Goal: Information Seeking & Learning: Find specific page/section

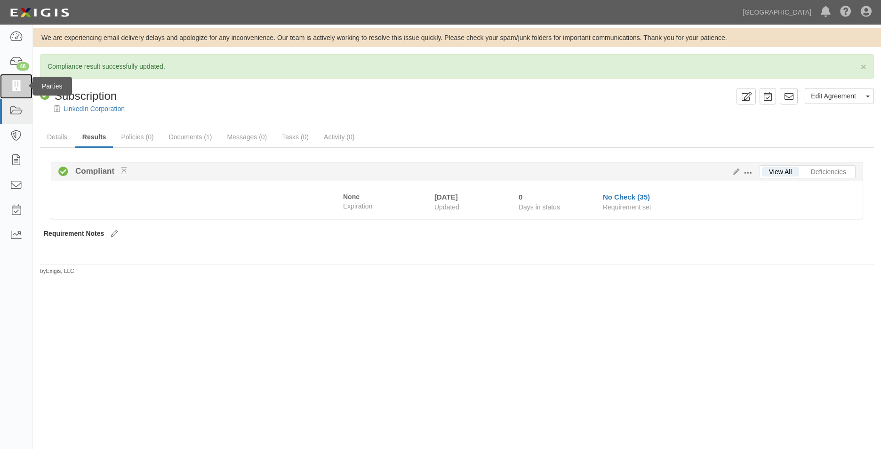
click at [12, 92] on link at bounding box center [16, 86] width 32 height 25
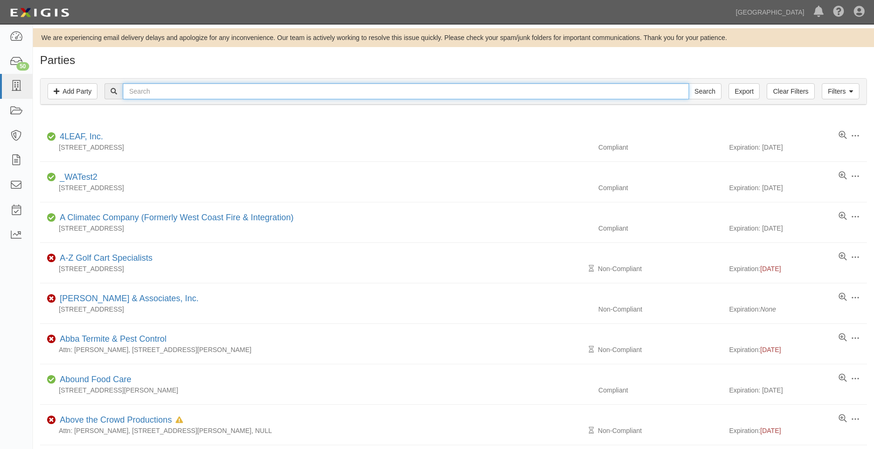
click at [189, 85] on input "text" at bounding box center [405, 91] width 565 height 16
type input "american youth soccer"
click at [688, 83] on input "Search" at bounding box center [704, 91] width 33 height 16
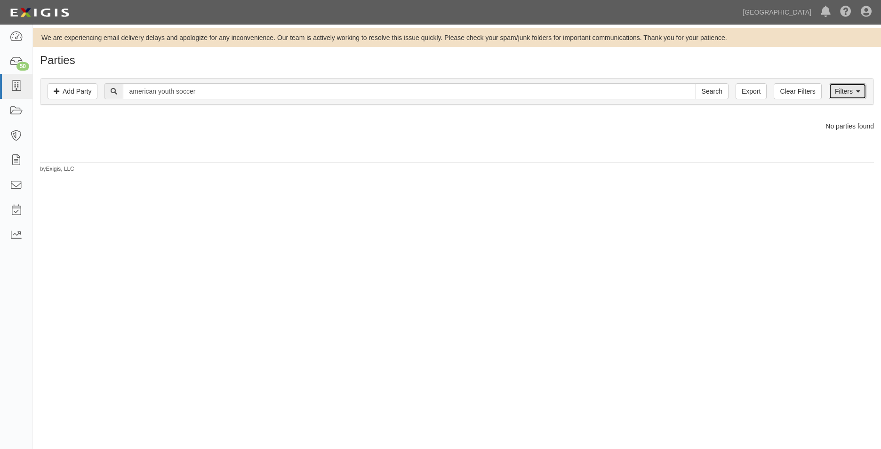
click at [866, 85] on link "Filters" at bounding box center [847, 91] width 38 height 16
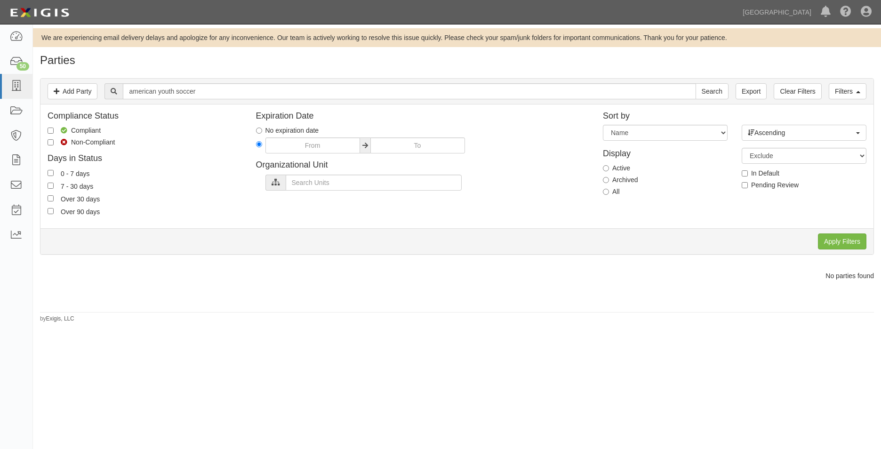
click at [612, 194] on label "All" at bounding box center [611, 191] width 17 height 9
click at [609, 194] on input "All" at bounding box center [606, 192] width 6 height 6
radio input "true"
click at [840, 241] on input "Apply Filters" at bounding box center [842, 241] width 48 height 16
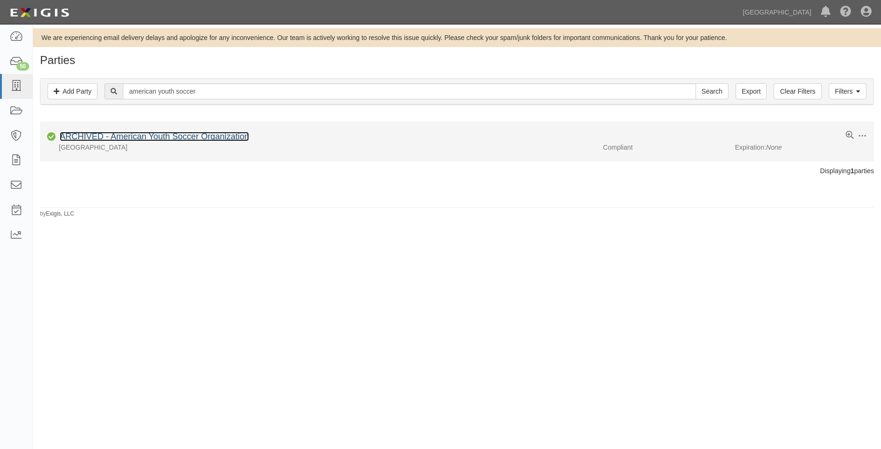
click at [153, 135] on link "ARCHIVED - American Youth Soccer Organization" at bounding box center [154, 136] width 189 height 9
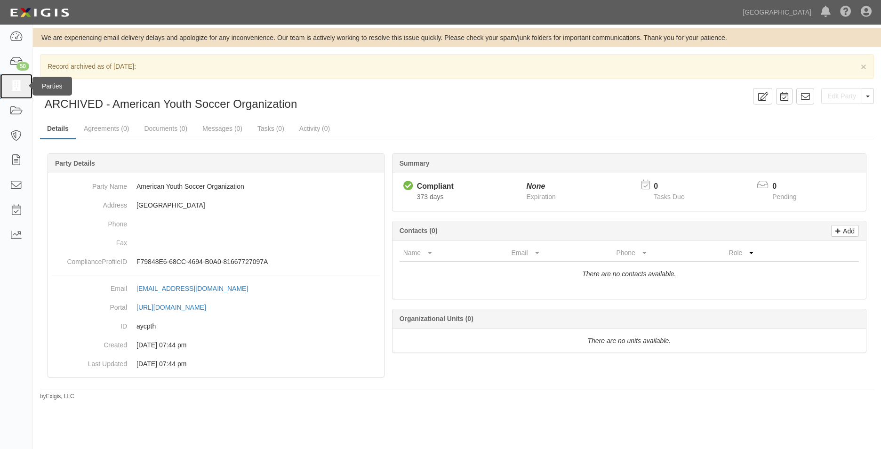
click at [10, 83] on icon at bounding box center [15, 86] width 13 height 11
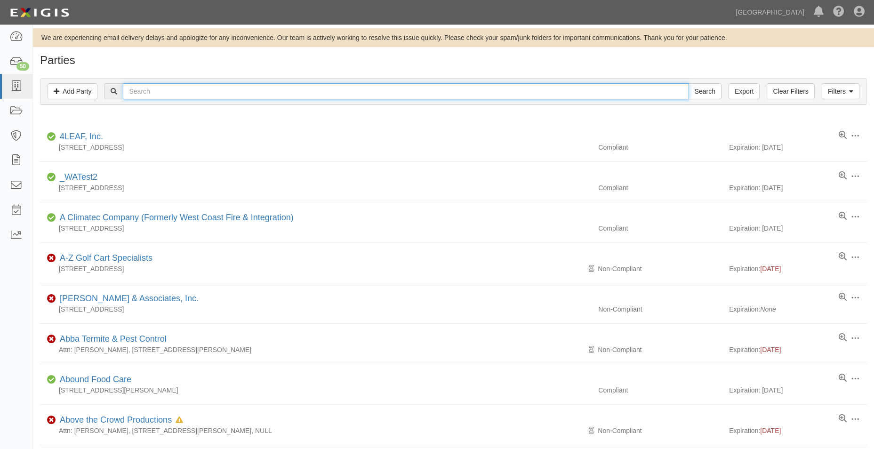
click at [207, 87] on input "text" at bounding box center [405, 91] width 565 height 16
type input "y"
type input "ayso"
click at [688, 83] on input "Search" at bounding box center [704, 91] width 33 height 16
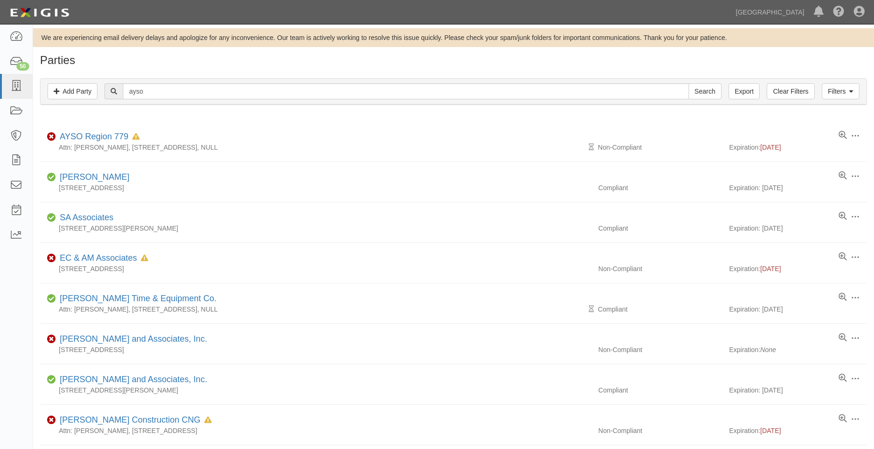
drag, startPoint x: 331, startPoint y: 104, endPoint x: 322, endPoint y: 105, distance: 8.5
click at [330, 104] on div "Filters Add Party Clear Filters Export ayso Search Filters" at bounding box center [453, 92] width 826 height 26
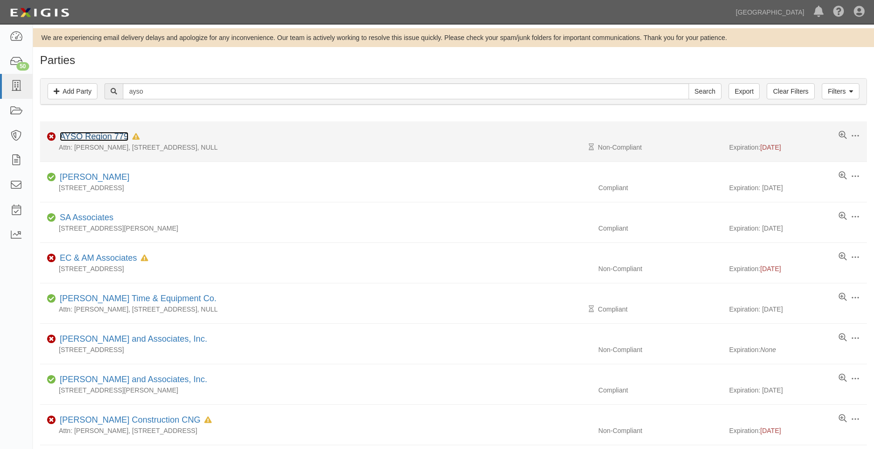
click at [103, 136] on link "AYSO Region 779" at bounding box center [94, 136] width 69 height 9
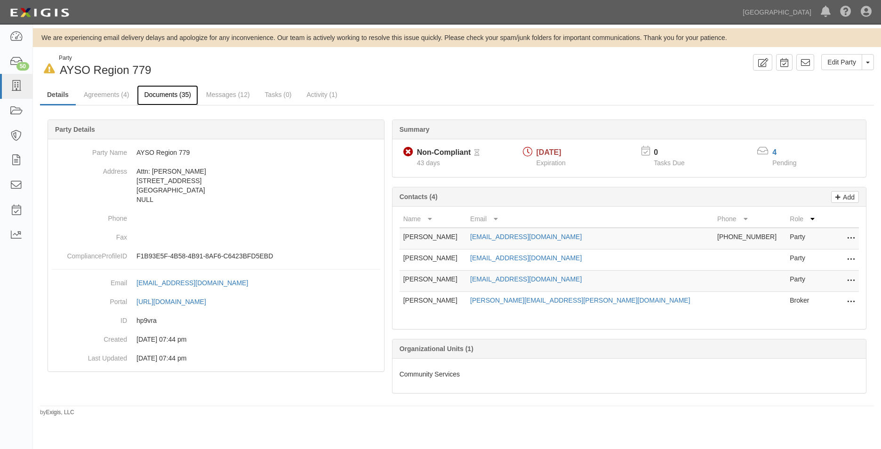
click at [189, 94] on link "Documents (35)" at bounding box center [167, 95] width 61 height 20
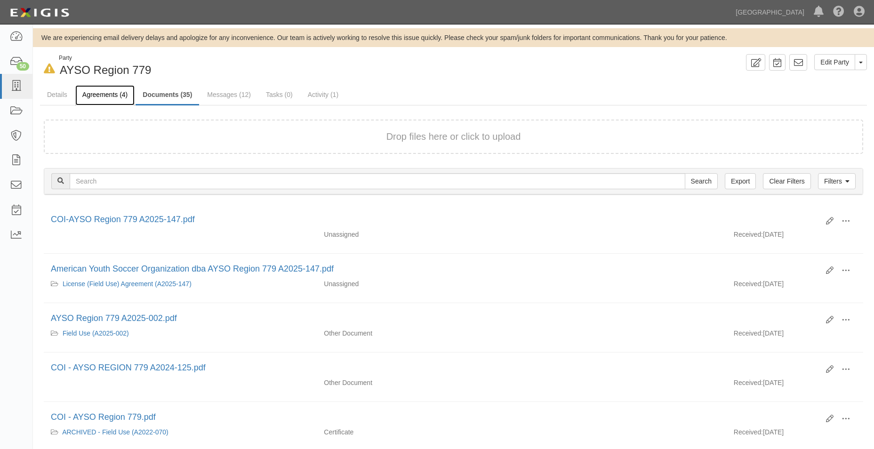
click at [111, 97] on link "Agreements (4)" at bounding box center [104, 95] width 59 height 20
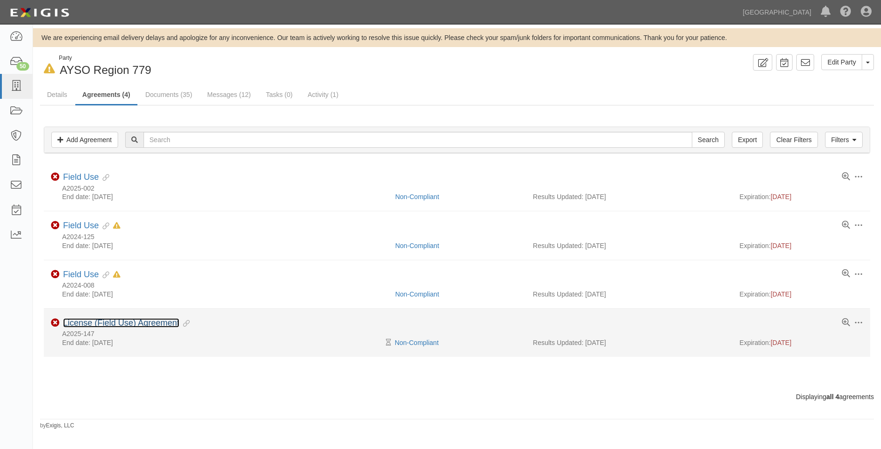
click at [162, 321] on link "License (Field Use) Agreement" at bounding box center [121, 322] width 116 height 9
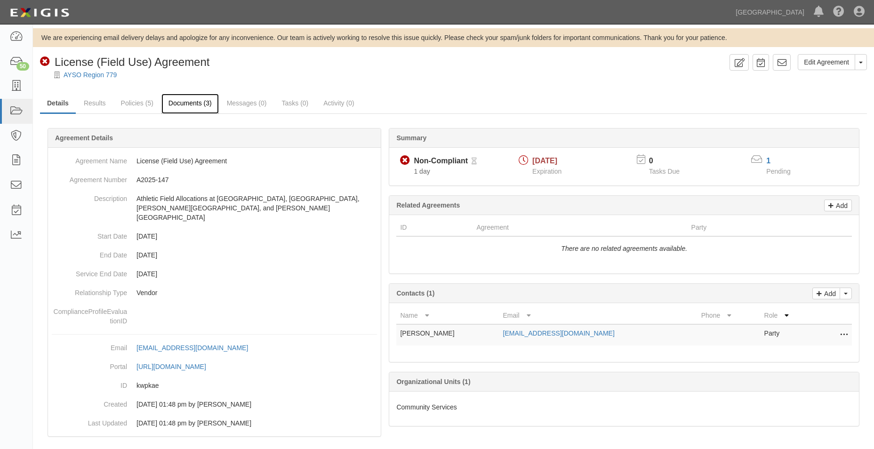
click at [199, 102] on link "Documents (3)" at bounding box center [189, 104] width 57 height 20
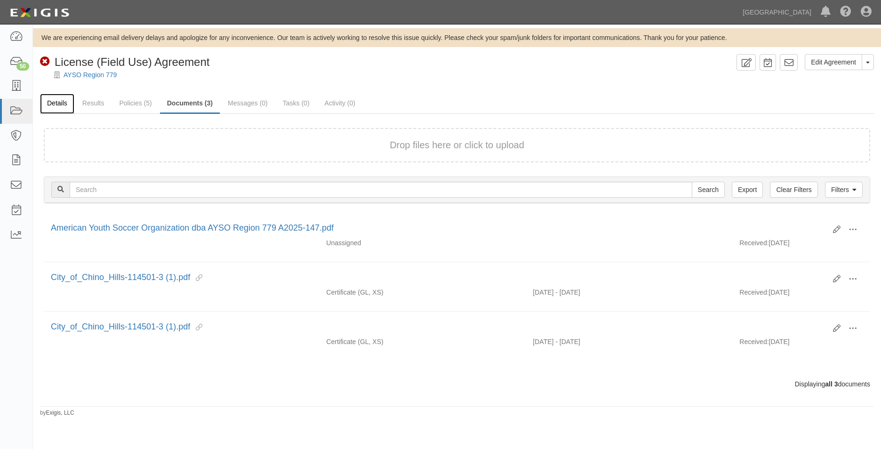
click at [42, 109] on link "Details" at bounding box center [57, 104] width 34 height 20
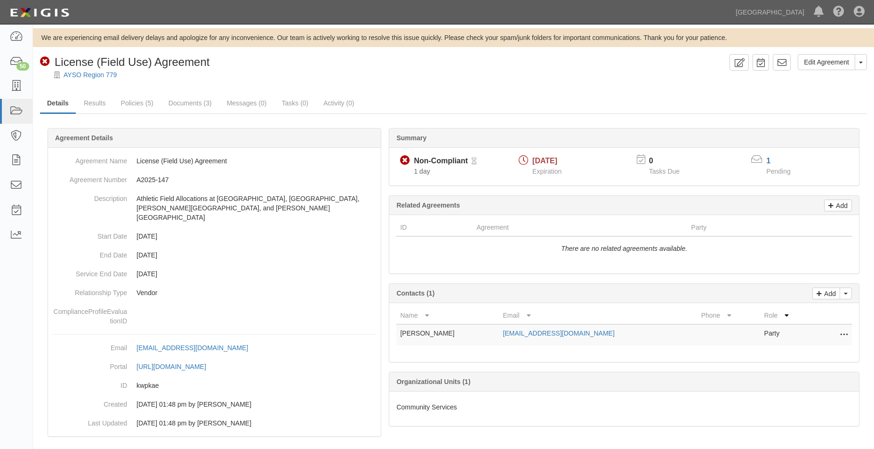
click at [759, 97] on ul "Details Results Policies (5) Documents (3) Messages (0) Tasks (0) Activity (0)" at bounding box center [453, 104] width 827 height 20
drag, startPoint x: 7, startPoint y: 79, endPoint x: 12, endPoint y: 77, distance: 6.1
click at [7, 79] on link at bounding box center [16, 86] width 32 height 25
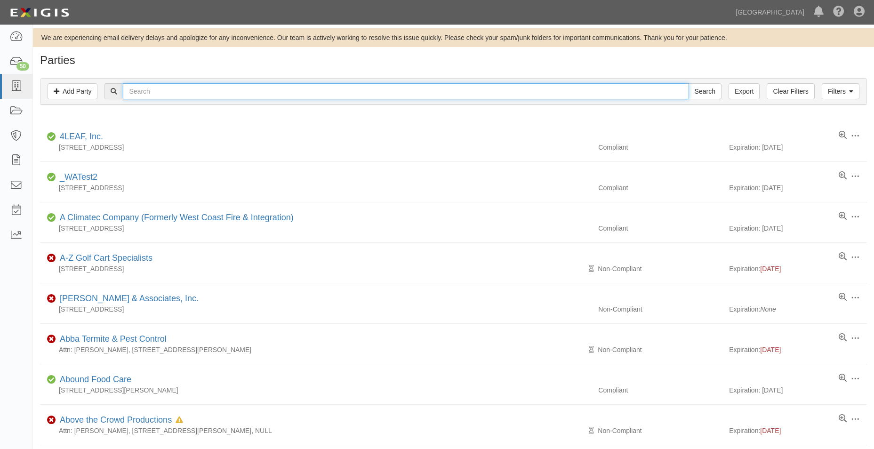
click at [155, 87] on input "text" at bounding box center [405, 91] width 565 height 16
type input "chino hills little league"
click at [718, 95] on input "Search" at bounding box center [704, 91] width 33 height 16
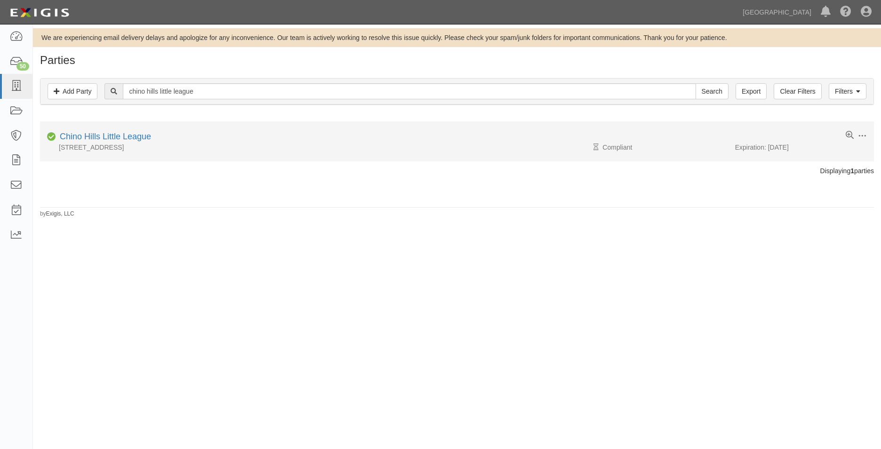
click at [115, 141] on div "Chino Hills Little League" at bounding box center [103, 137] width 95 height 12
click at [123, 138] on link "Chino Hills Little League" at bounding box center [105, 136] width 91 height 9
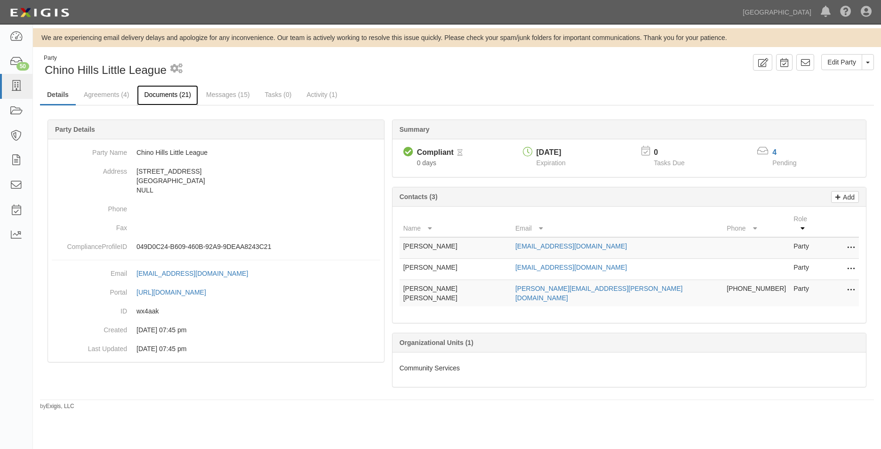
click at [183, 97] on link "Documents (21)" at bounding box center [167, 95] width 61 height 20
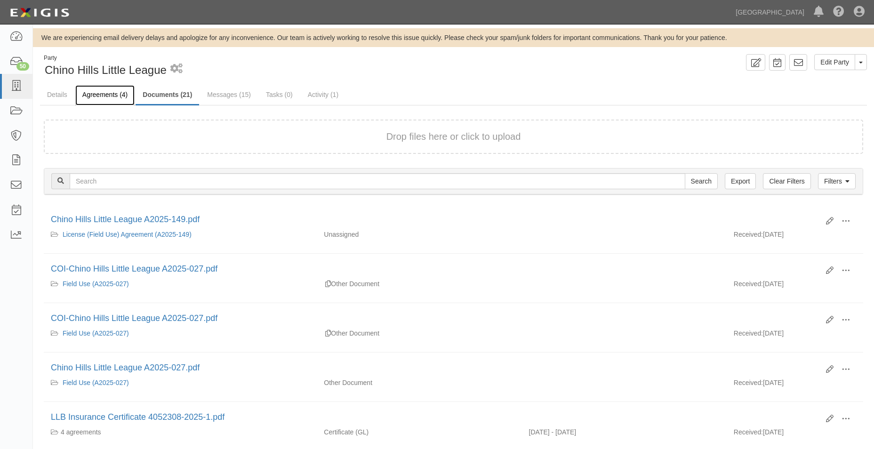
click at [112, 101] on link "Agreements (4)" at bounding box center [104, 95] width 59 height 20
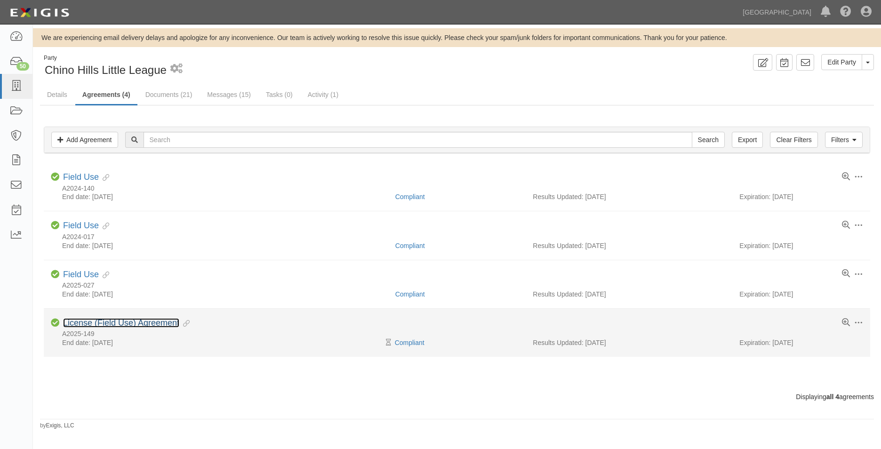
click at [128, 320] on link "License (Field Use) Agreement" at bounding box center [121, 322] width 116 height 9
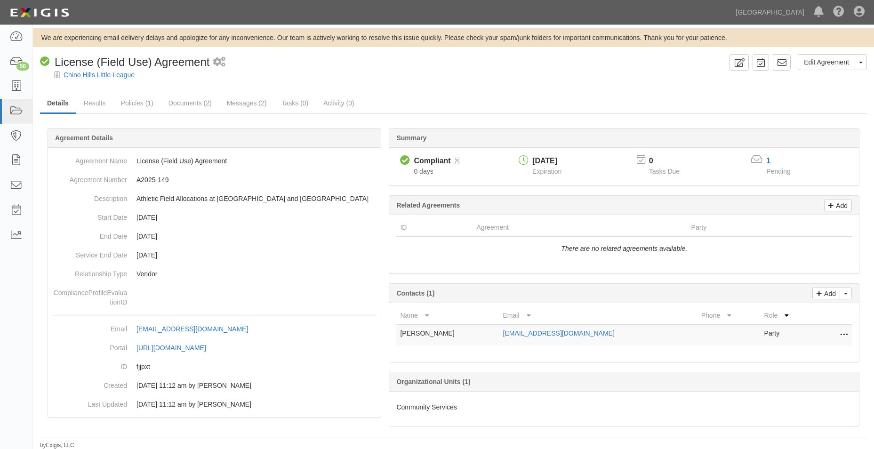
click at [783, 92] on div "Edit Agreement Toggle Agreement Dropdown View Audit Trail Archive Agreement Pla…" at bounding box center [453, 251] width 841 height 395
click at [10, 82] on icon at bounding box center [15, 86] width 13 height 11
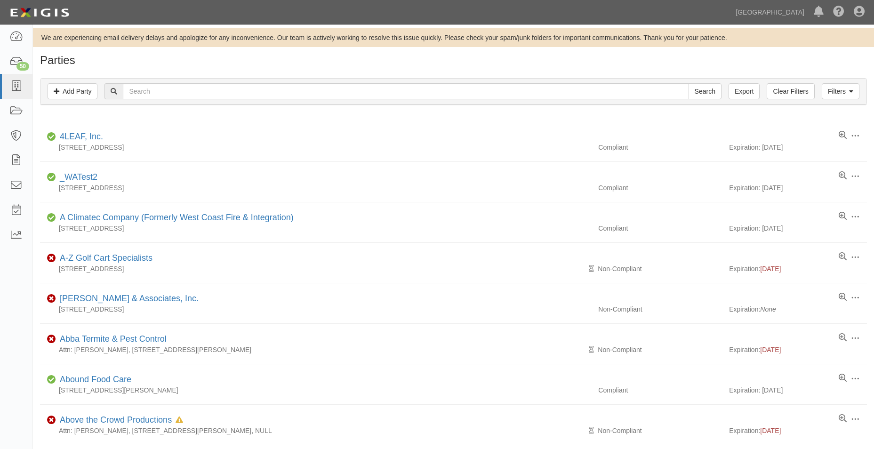
click at [159, 83] on div "Filters Add Party Clear Filters Export Search Filters" at bounding box center [453, 92] width 826 height 26
click at [160, 87] on input "text" at bounding box center [405, 91] width 565 height 16
type input "k"
type input "link"
click at [688, 83] on input "Search" at bounding box center [704, 91] width 33 height 16
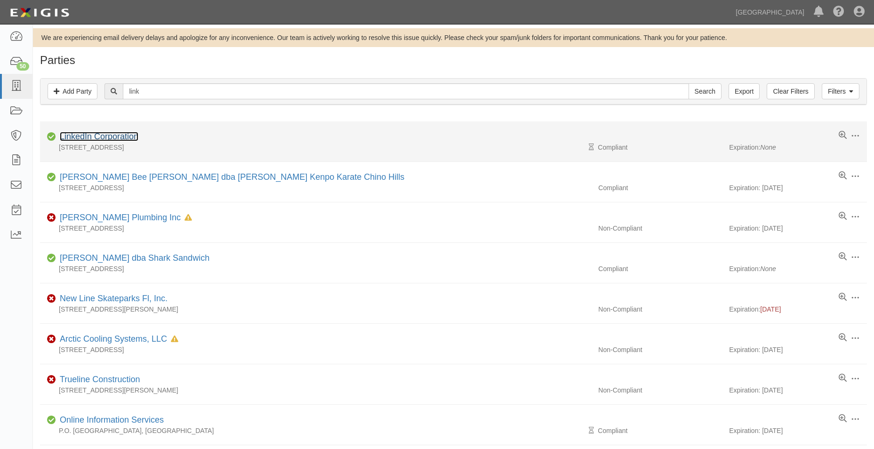
click at [131, 136] on link "LinkedIn Corporation" at bounding box center [99, 136] width 79 height 9
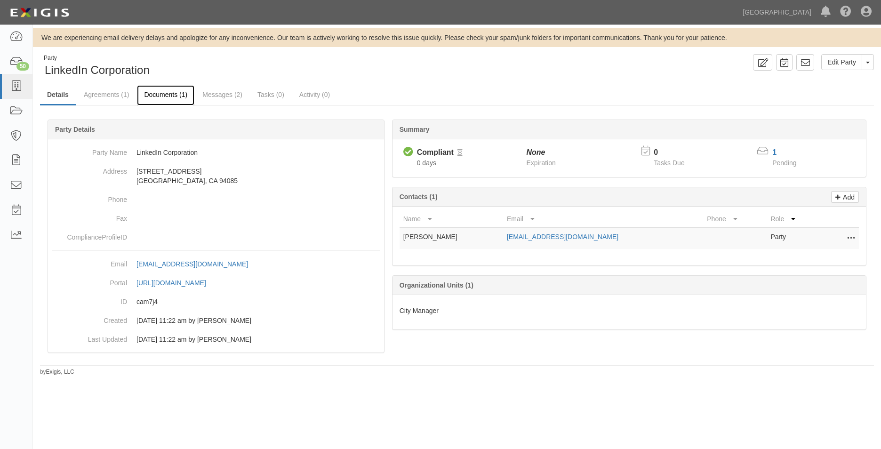
click at [162, 97] on link "Documents (1)" at bounding box center [165, 95] width 57 height 20
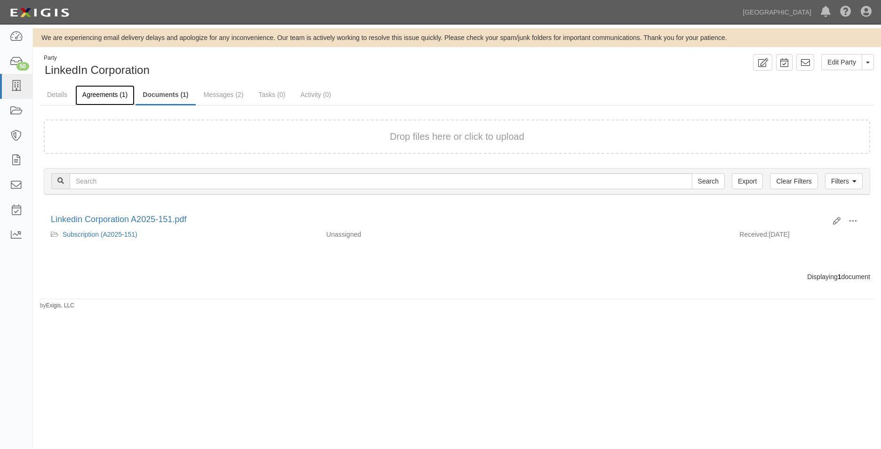
click at [123, 94] on link "Agreements (1)" at bounding box center [104, 95] width 59 height 20
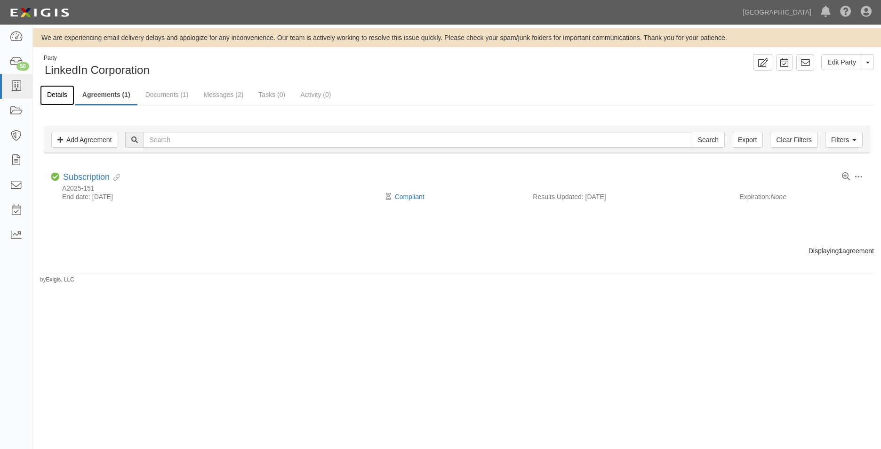
click at [51, 96] on link "Details" at bounding box center [57, 95] width 34 height 20
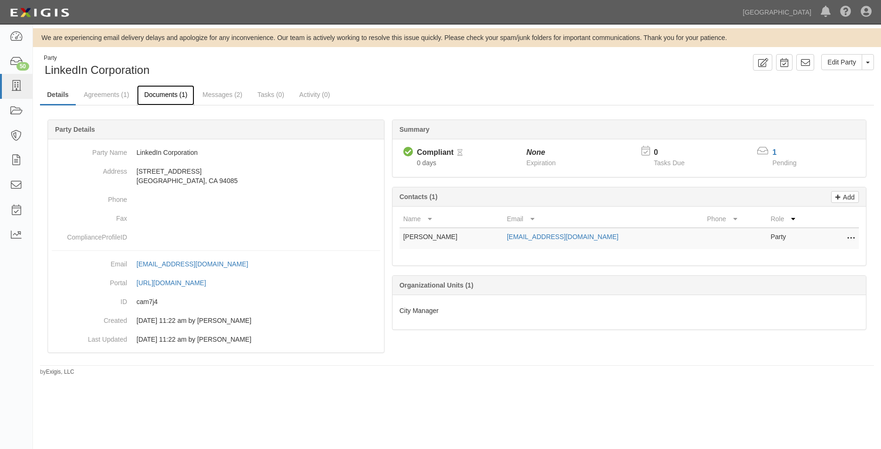
click at [159, 94] on link "Documents (1)" at bounding box center [165, 95] width 57 height 20
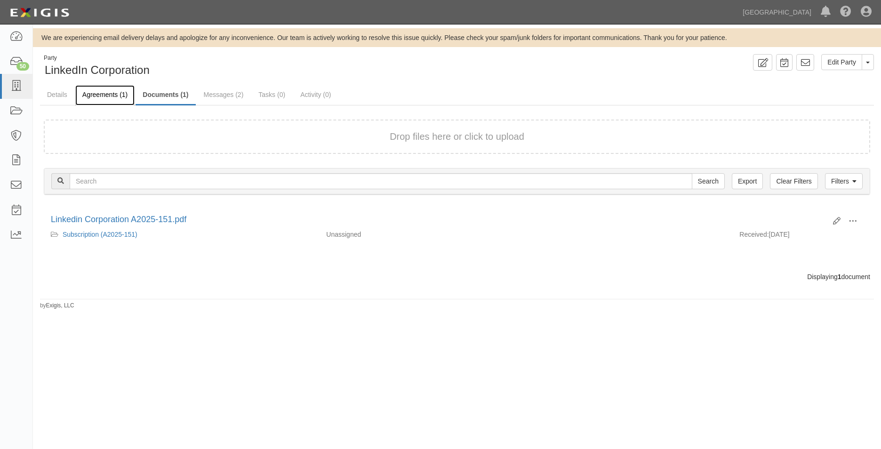
click at [115, 102] on link "Agreements (1)" at bounding box center [104, 95] width 59 height 20
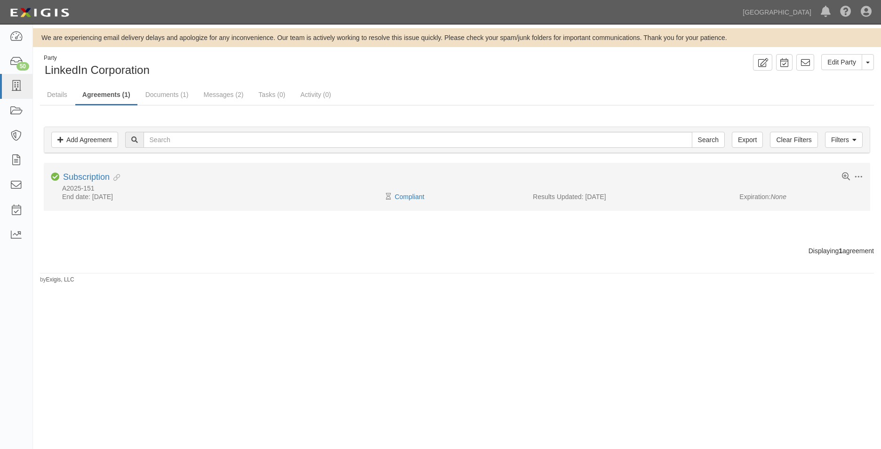
click at [95, 171] on li "Toggle Agreement Dropdown Edit Log activity Add task Send message Archive Compl…" at bounding box center [457, 187] width 826 height 48
click at [95, 174] on link "Subscription" at bounding box center [86, 176] width 47 height 9
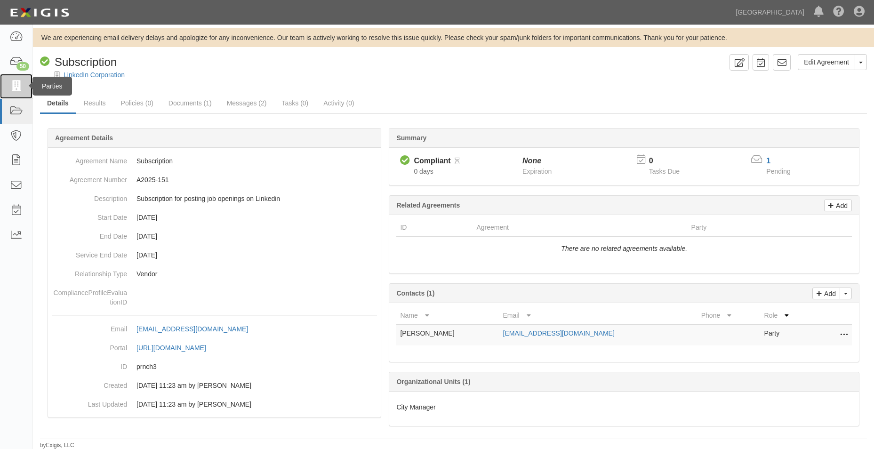
click at [28, 88] on link at bounding box center [16, 86] width 32 height 25
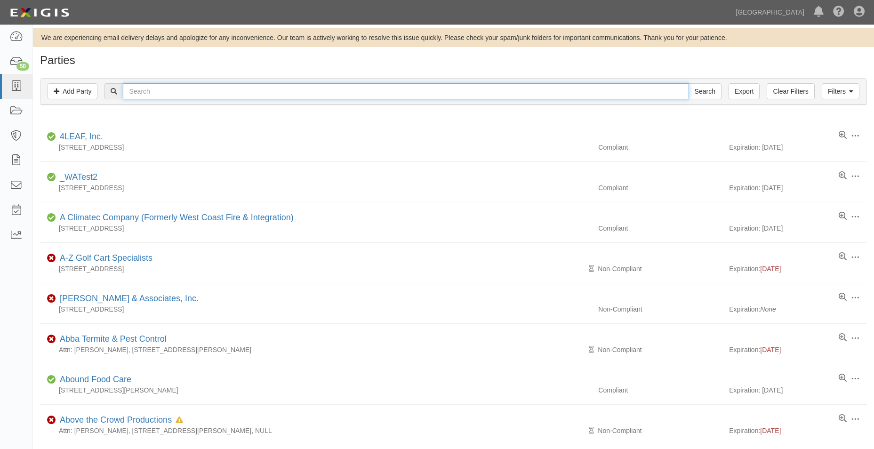
click at [136, 97] on input "text" at bounding box center [405, 91] width 565 height 16
type input "[PERSON_NAME]"
click at [688, 83] on input "Search" at bounding box center [704, 91] width 33 height 16
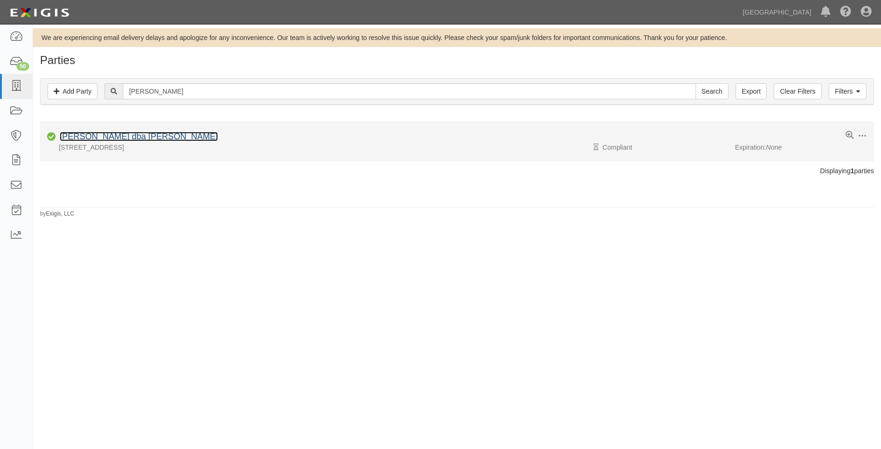
click at [153, 134] on link "[PERSON_NAME] dba [PERSON_NAME]" at bounding box center [139, 136] width 158 height 9
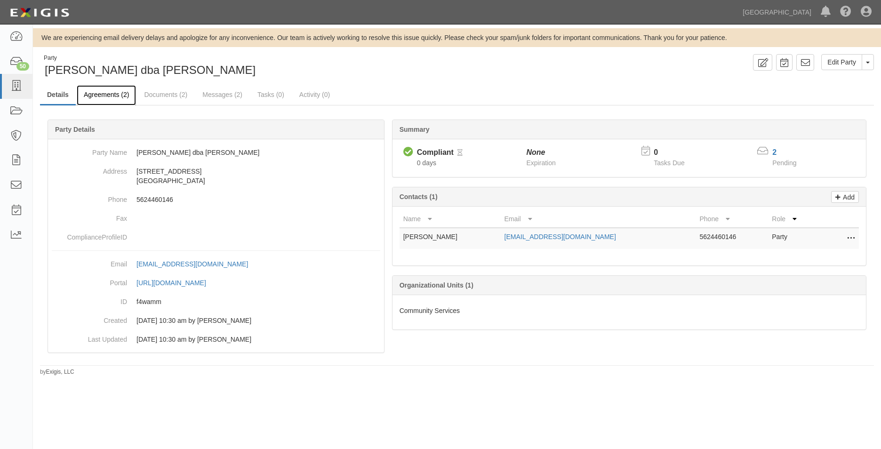
click at [121, 92] on link "Agreements (2)" at bounding box center [106, 95] width 59 height 20
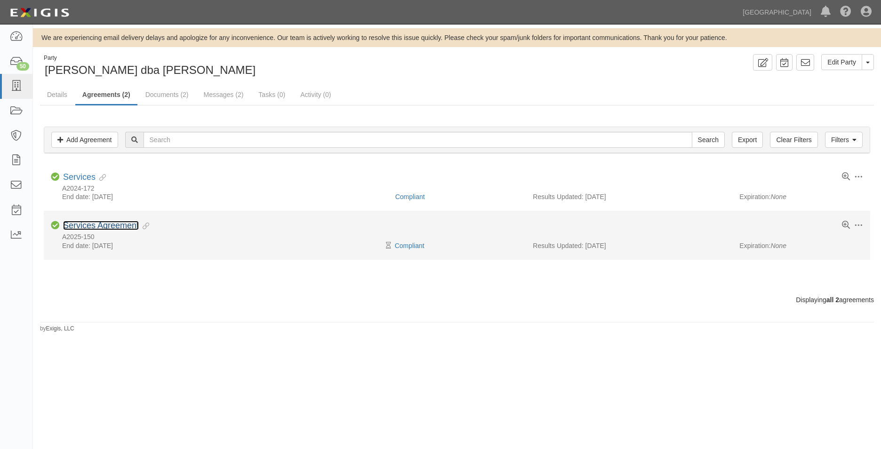
click at [104, 228] on link "Services Agreement" at bounding box center [101, 225] width 76 height 9
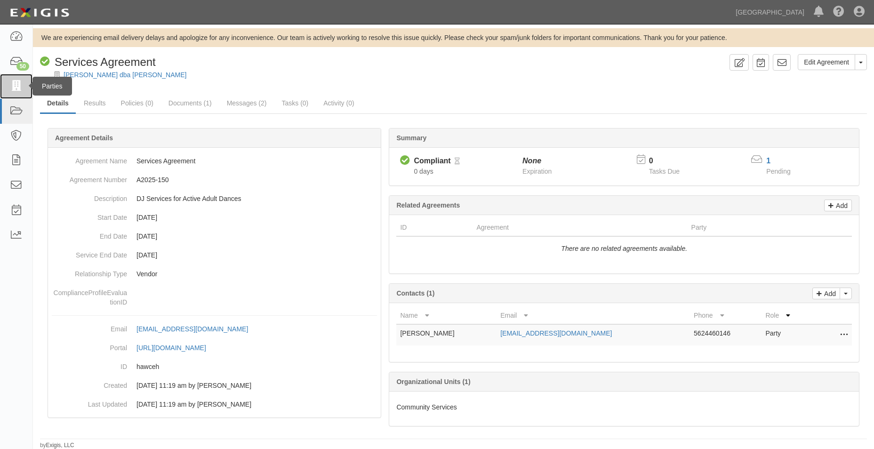
click at [6, 79] on link at bounding box center [16, 86] width 32 height 25
